Goal: Information Seeking & Learning: Learn about a topic

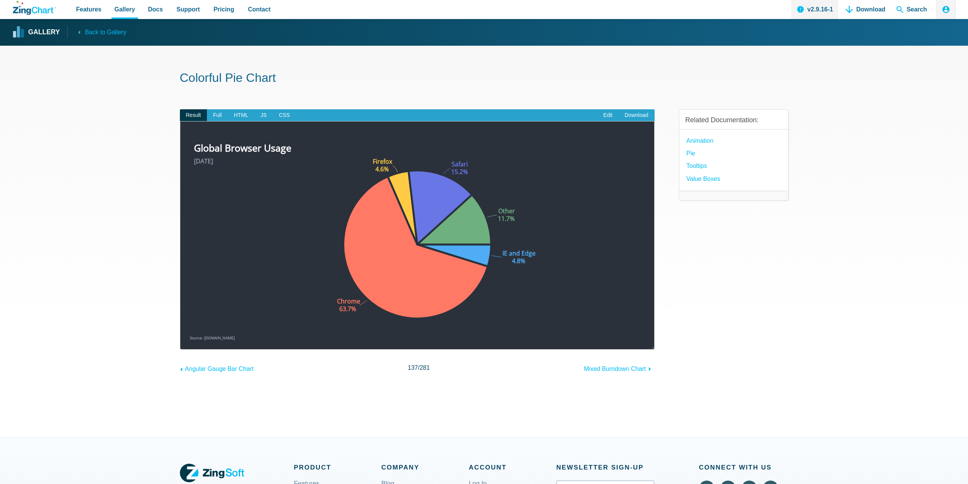
drag, startPoint x: 383, startPoint y: 158, endPoint x: 376, endPoint y: 166, distance: 10.6
click at [188, 341] on area "June 2020" at bounding box center [188, 341] width 0 height 0
drag, startPoint x: 196, startPoint y: 79, endPoint x: 254, endPoint y: 81, distance: 58.3
click at [254, 81] on h1 "Colorful Pie Chart" at bounding box center [484, 78] width 609 height 17
click at [605, 113] on link "Edit" at bounding box center [607, 115] width 21 height 12
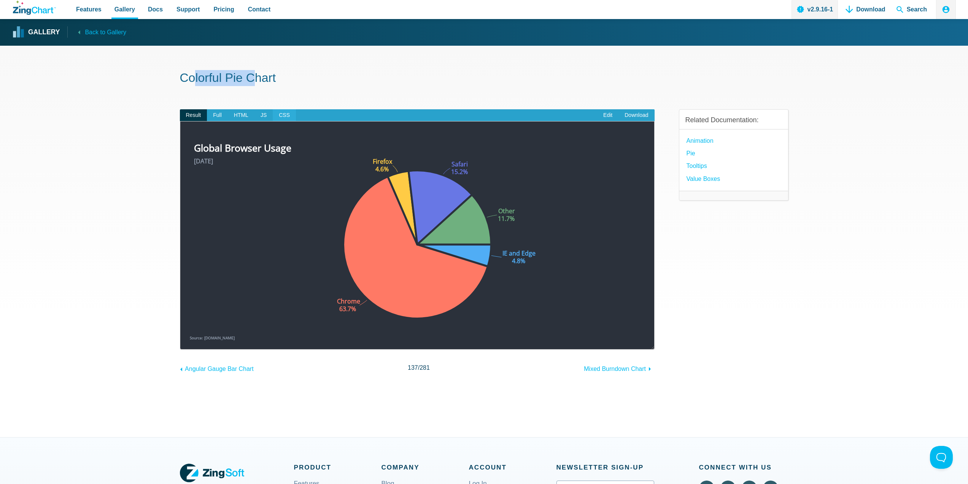
click at [281, 118] on span "CSS" at bounding box center [284, 115] width 23 height 12
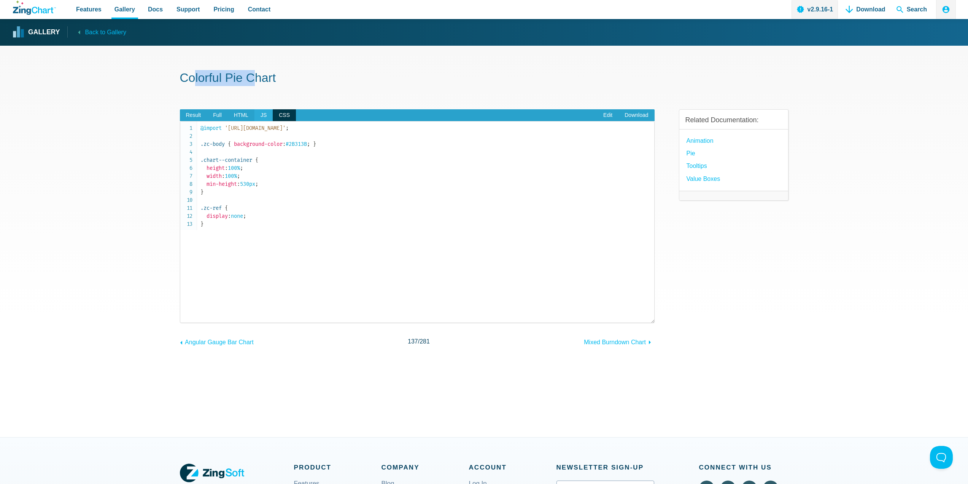
click at [258, 115] on span "JS" at bounding box center [264, 115] width 18 height 12
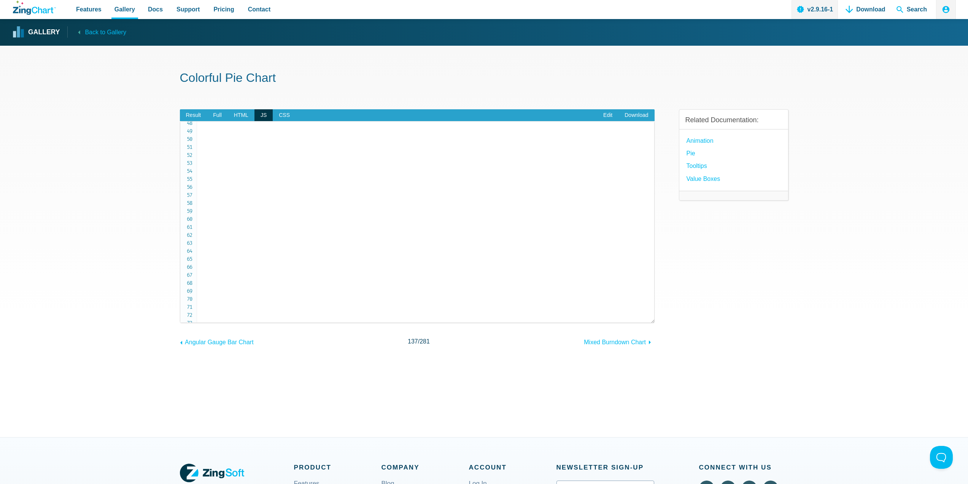
drag, startPoint x: 278, startPoint y: 191, endPoint x: 290, endPoint y: 191, distance: 11.8
drag, startPoint x: 290, startPoint y: 195, endPoint x: 308, endPoint y: 196, distance: 18.7
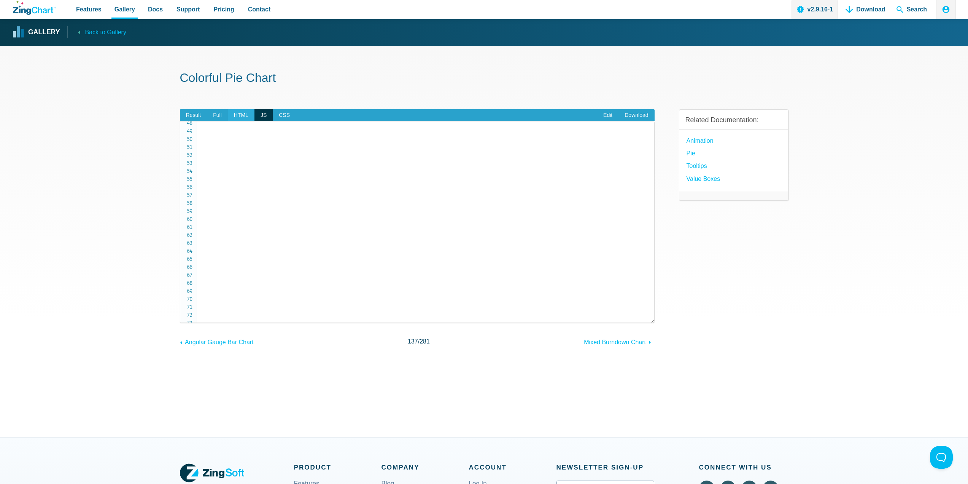
click at [247, 116] on span "HTML" at bounding box center [241, 115] width 27 height 12
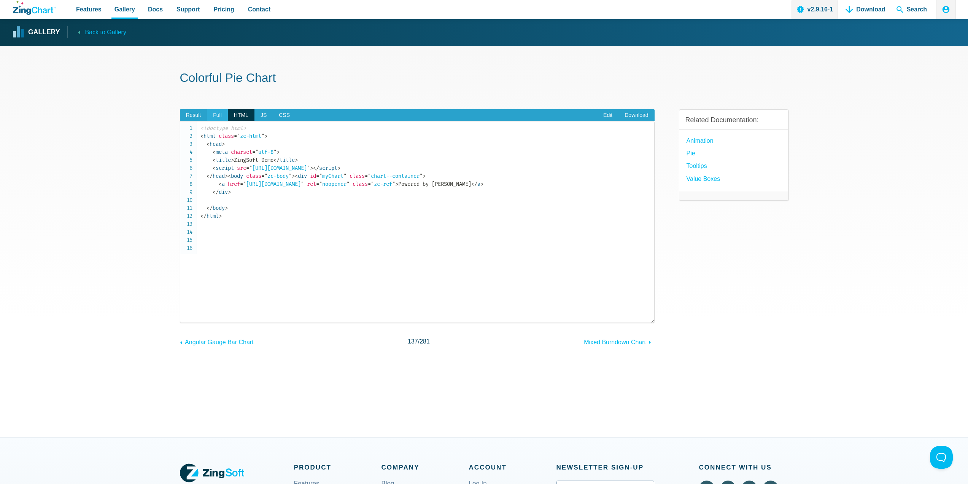
click at [220, 115] on span "Full" at bounding box center [217, 115] width 21 height 12
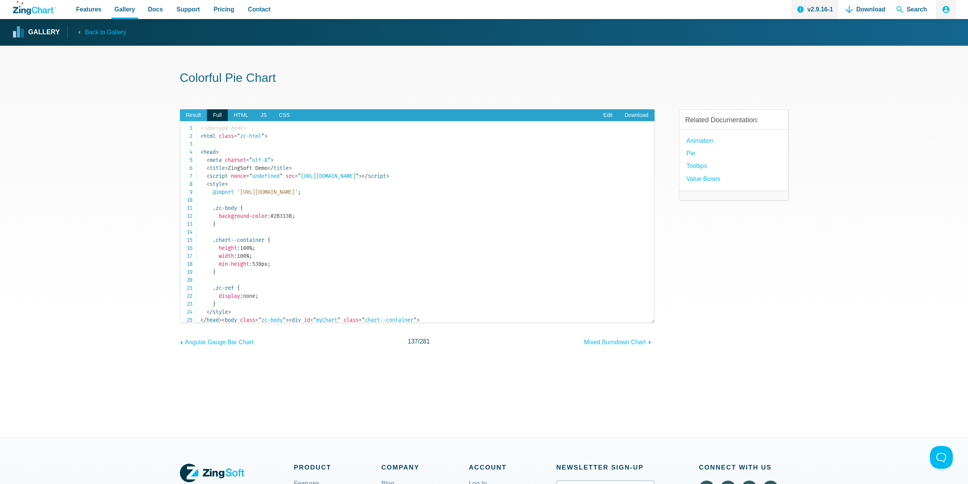
click at [199, 113] on span "Result" at bounding box center [193, 115] width 27 height 12
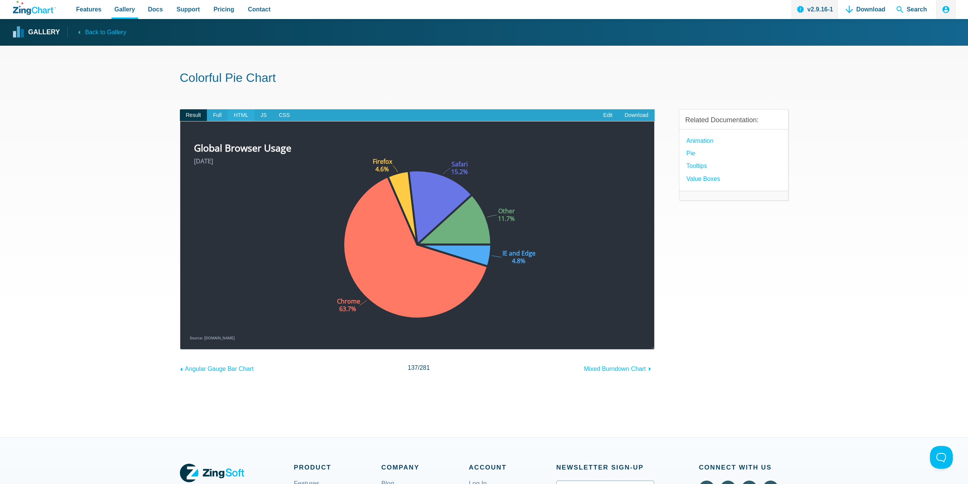
click at [240, 115] on span "HTML" at bounding box center [241, 115] width 27 height 12
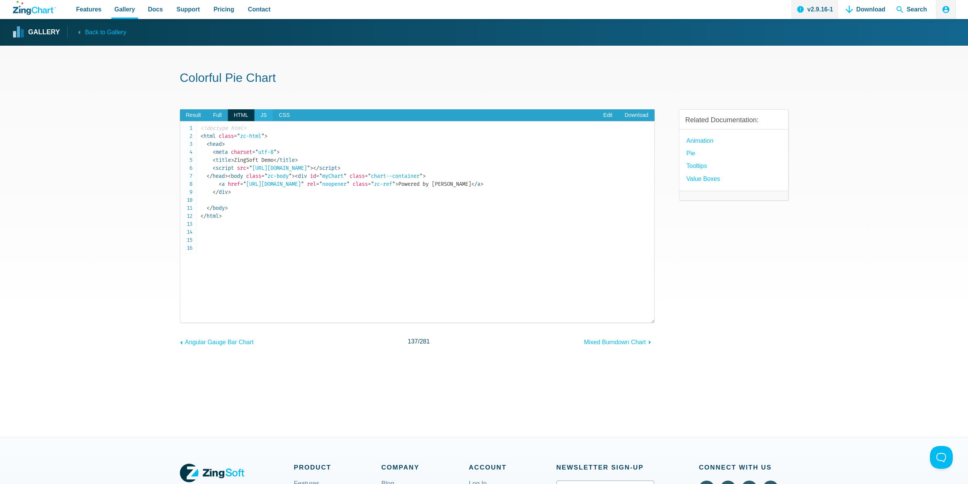
click at [259, 115] on span "JS" at bounding box center [264, 115] width 18 height 12
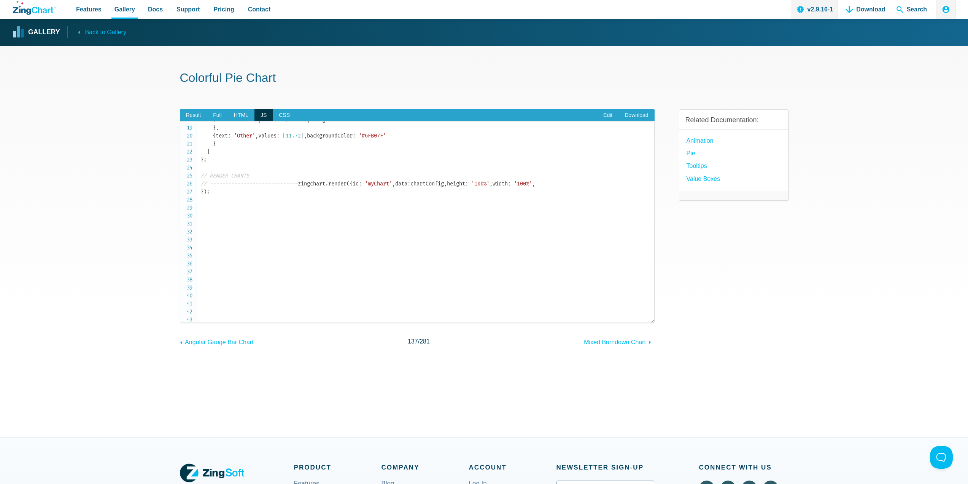
scroll to position [135, 0]
drag, startPoint x: 225, startPoint y: 169, endPoint x: 276, endPoint y: 270, distance: 113.3
click at [276, 205] on code "// CHART CONFIG // ----------------------------- let chartConfig = { type : 'pi…" at bounding box center [428, 97] width 454 height 216
drag, startPoint x: 252, startPoint y: 190, endPoint x: 279, endPoint y: 260, distance: 74.7
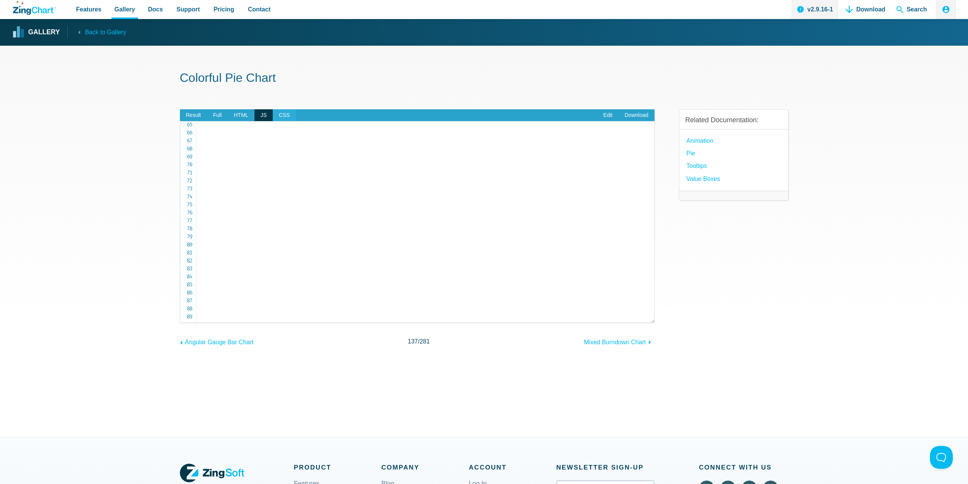
click at [275, 112] on span "CSS" at bounding box center [284, 115] width 23 height 12
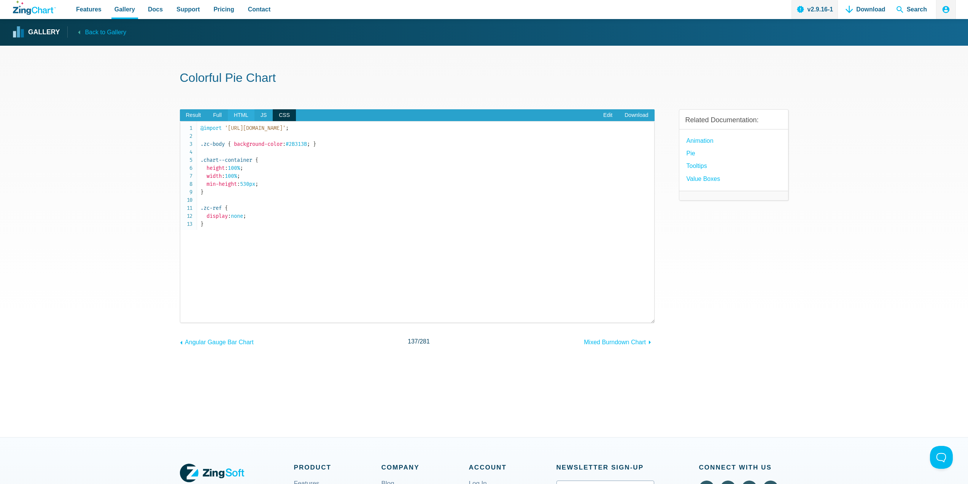
click at [238, 116] on span "HTML" at bounding box center [241, 115] width 27 height 12
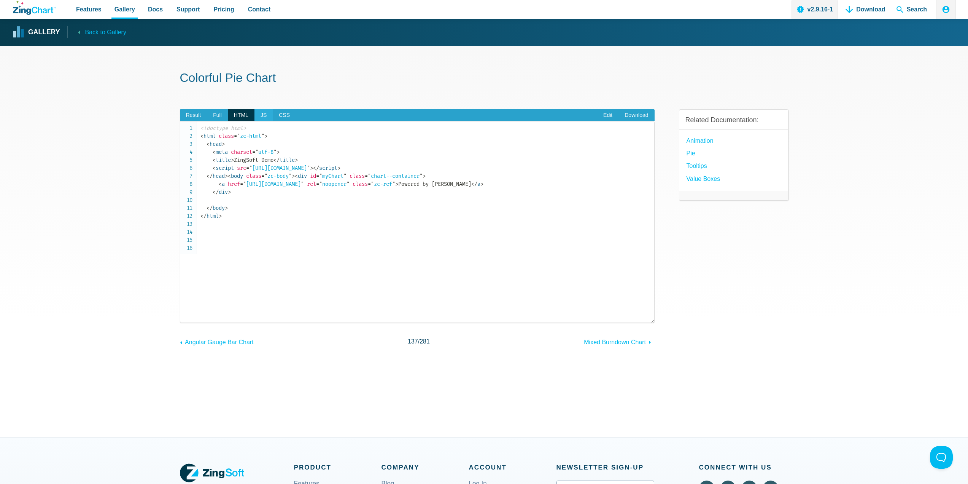
click at [258, 113] on span "JS" at bounding box center [264, 115] width 18 height 12
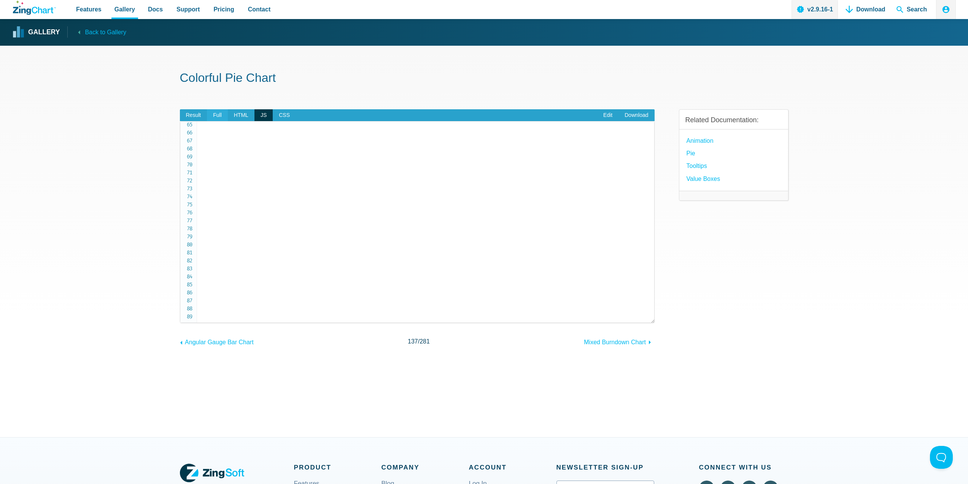
click at [219, 115] on span "Full" at bounding box center [217, 115] width 21 height 12
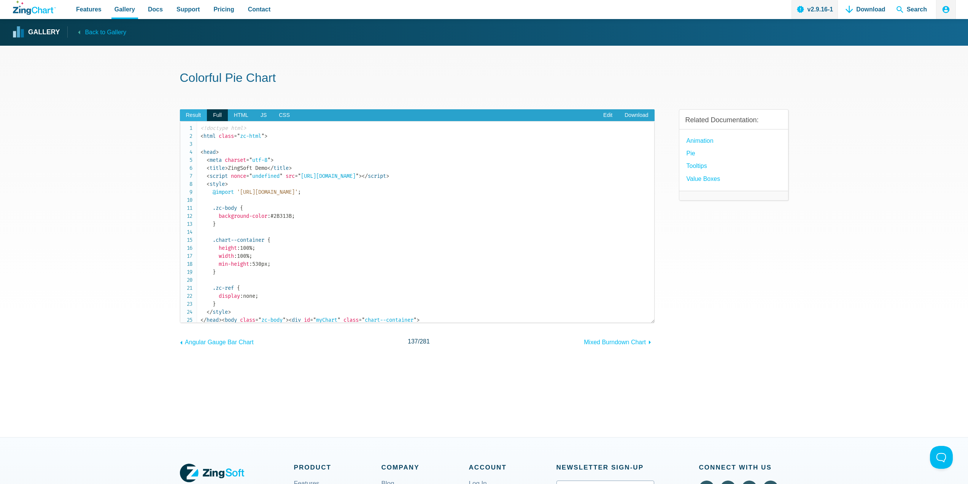
click at [193, 117] on span "Result" at bounding box center [193, 115] width 27 height 12
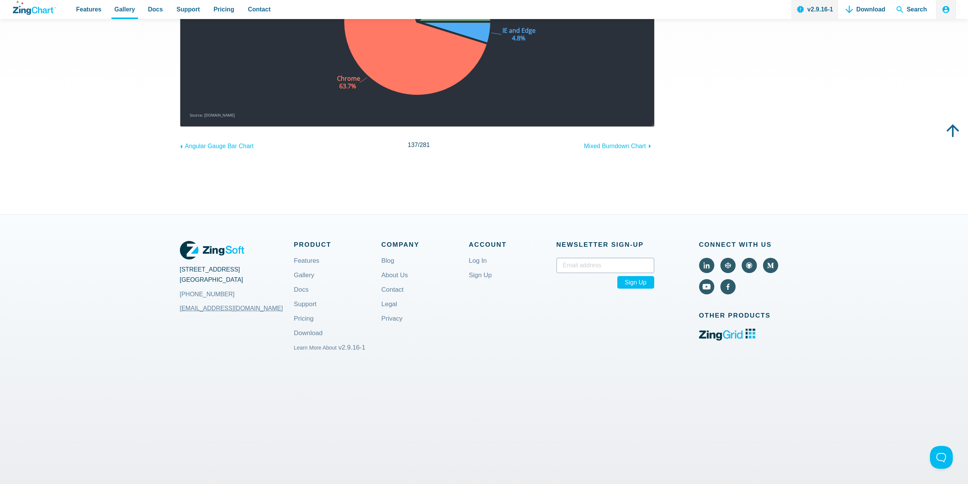
scroll to position [0, 0]
